Goal: Information Seeking & Learning: Learn about a topic

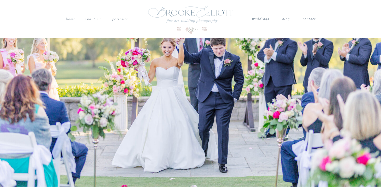
click at [119, 20] on nav "PORTRAITS" at bounding box center [119, 18] width 17 height 5
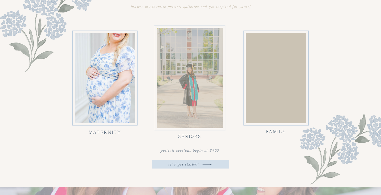
scroll to position [516, 0]
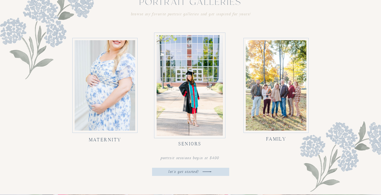
click at [112, 119] on div at bounding box center [105, 85] width 61 height 90
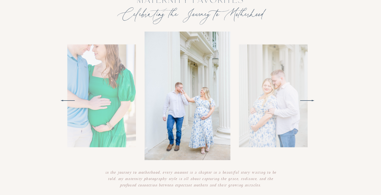
scroll to position [737, 0]
click at [313, 100] on polygon at bounding box center [307, 101] width 14 height 2
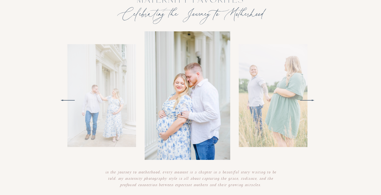
click at [313, 100] on polygon at bounding box center [307, 101] width 14 height 2
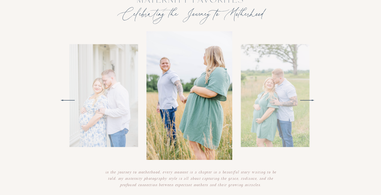
click at [313, 100] on polygon at bounding box center [307, 101] width 14 height 2
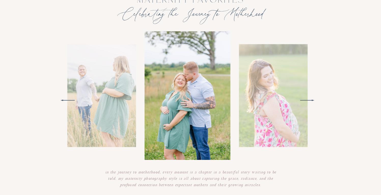
click at [313, 100] on polygon at bounding box center [307, 101] width 14 height 2
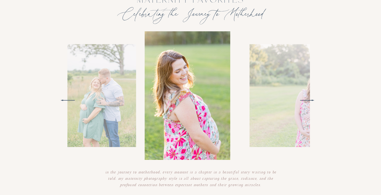
click at [313, 100] on polygon at bounding box center [307, 101] width 14 height 2
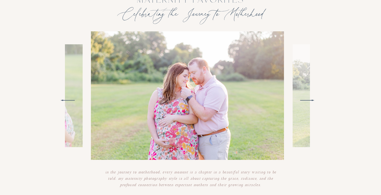
click at [313, 100] on polygon at bounding box center [307, 101] width 14 height 2
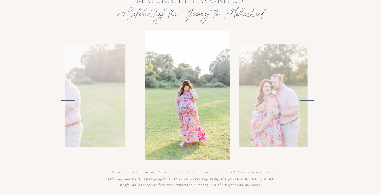
click at [313, 100] on polygon at bounding box center [307, 101] width 14 height 2
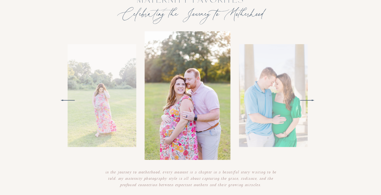
click at [313, 100] on polygon at bounding box center [307, 101] width 14 height 2
